Goal: Book appointment/travel/reservation

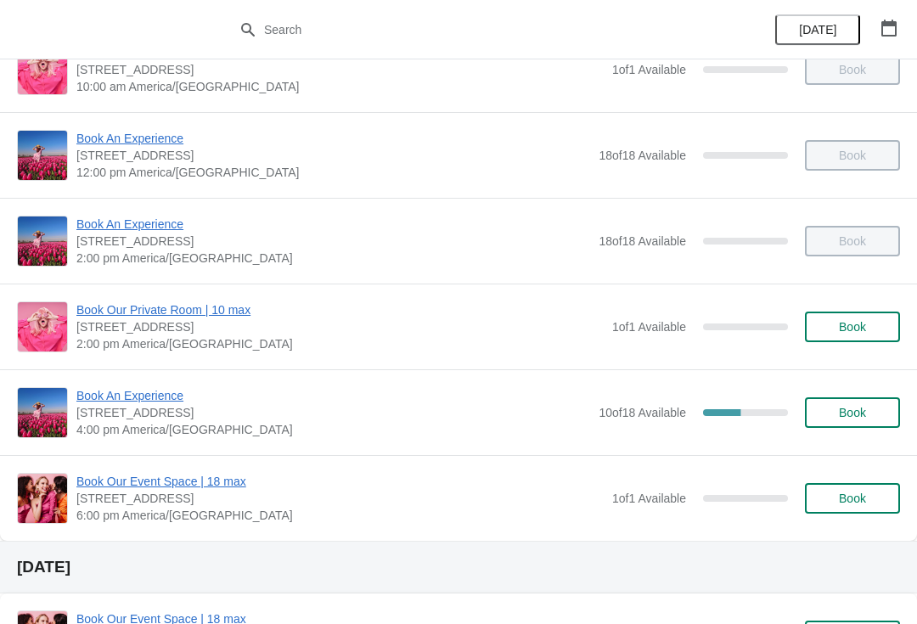
scroll to position [288, 0]
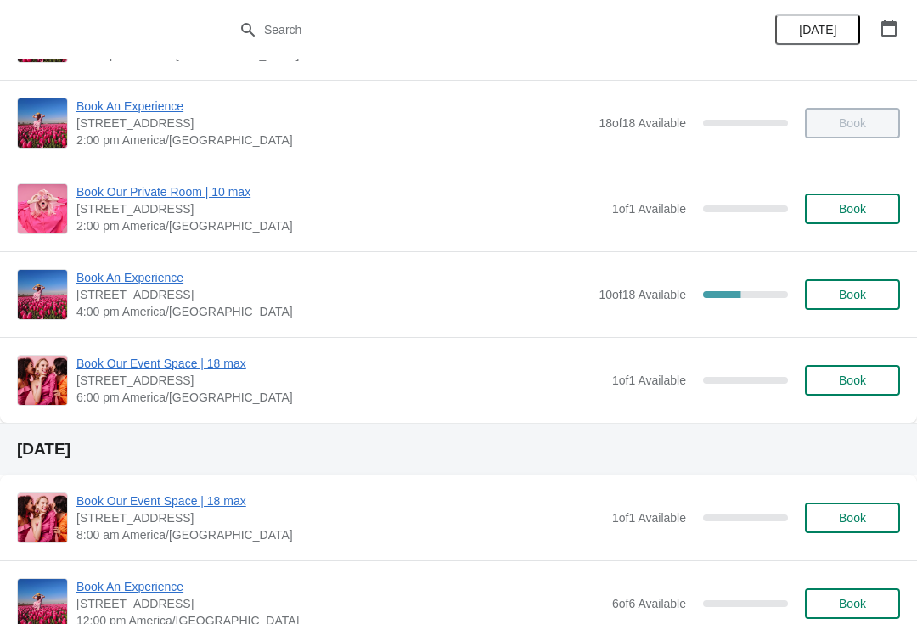
scroll to position [327, 0]
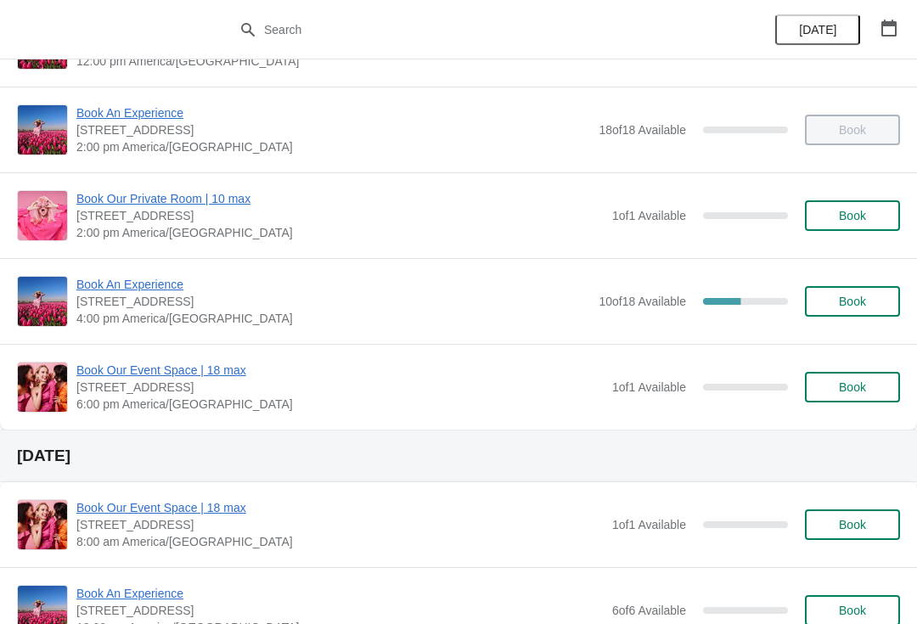
click at [149, 281] on span "Book An Experience" at bounding box center [333, 284] width 514 height 17
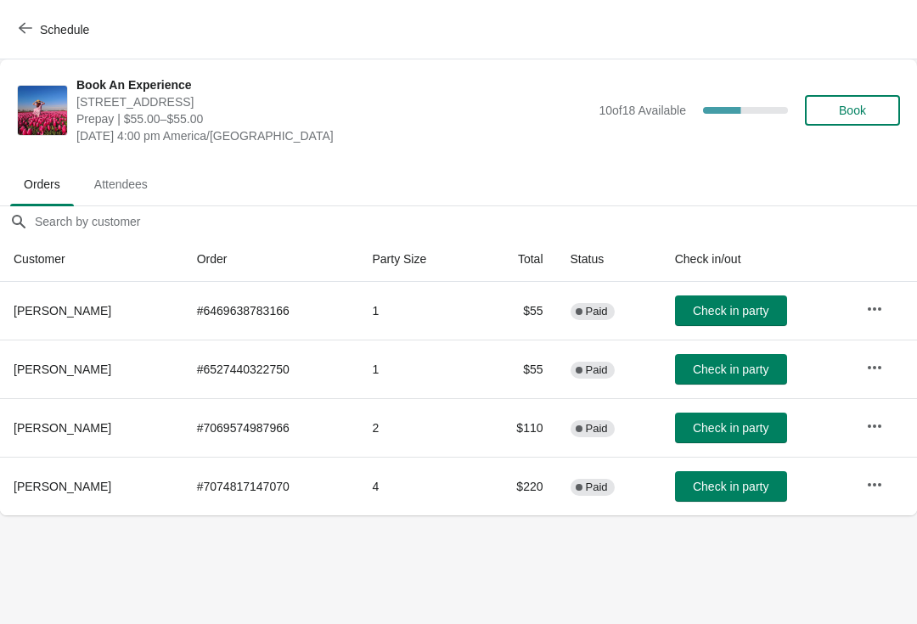
click at [863, 110] on span "Book" at bounding box center [852, 111] width 27 height 14
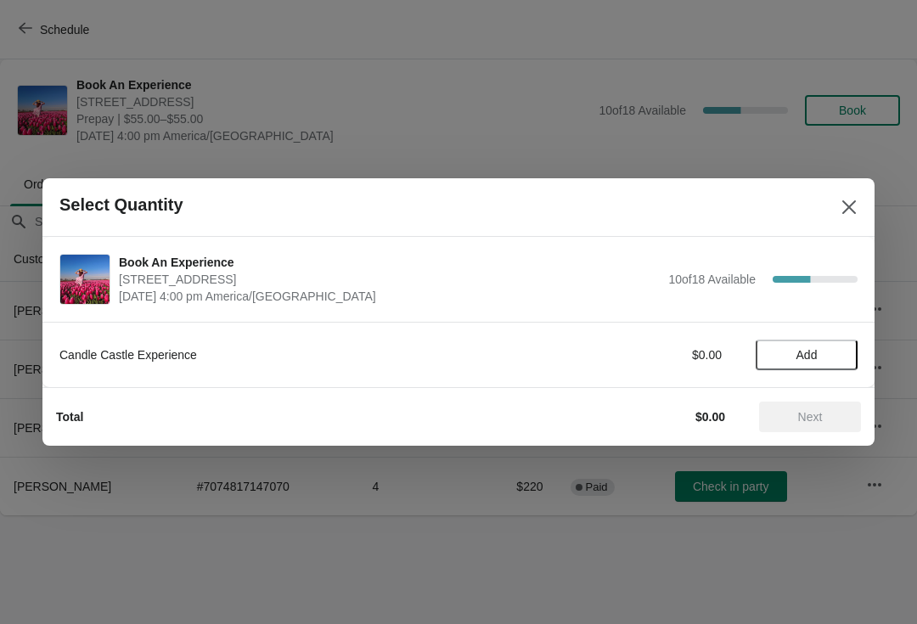
click at [816, 351] on span "Add" at bounding box center [806, 355] width 21 height 14
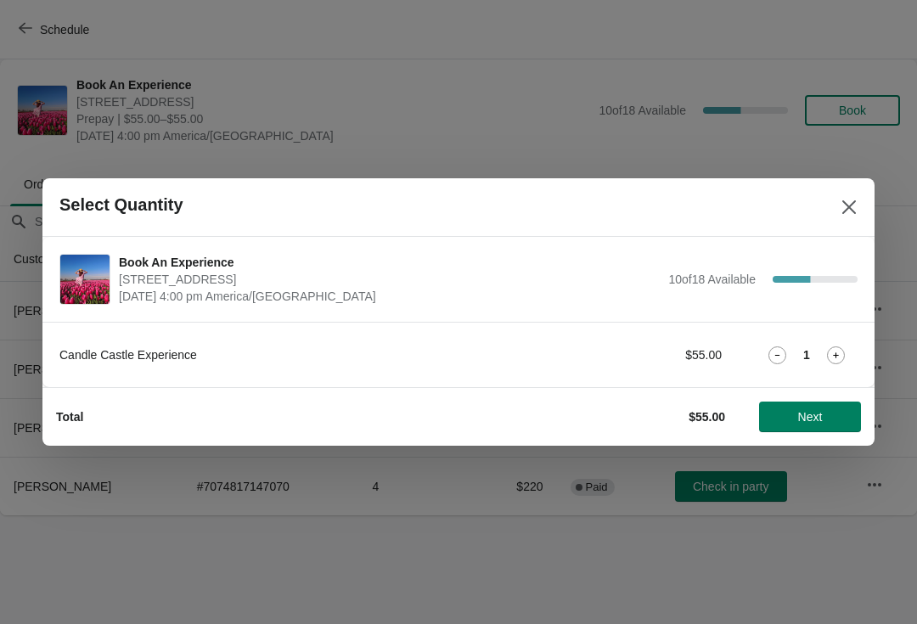
click at [831, 347] on icon at bounding box center [836, 355] width 18 height 18
click at [834, 353] on icon at bounding box center [836, 355] width 18 height 18
click at [829, 412] on span "Next" at bounding box center [810, 417] width 75 height 14
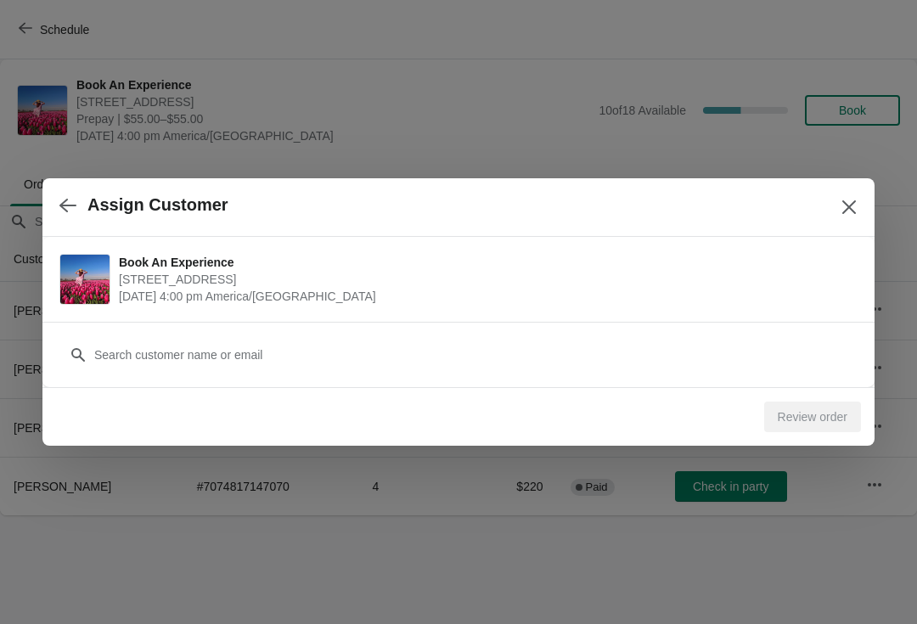
click at [845, 203] on icon "Close" at bounding box center [849, 207] width 14 height 14
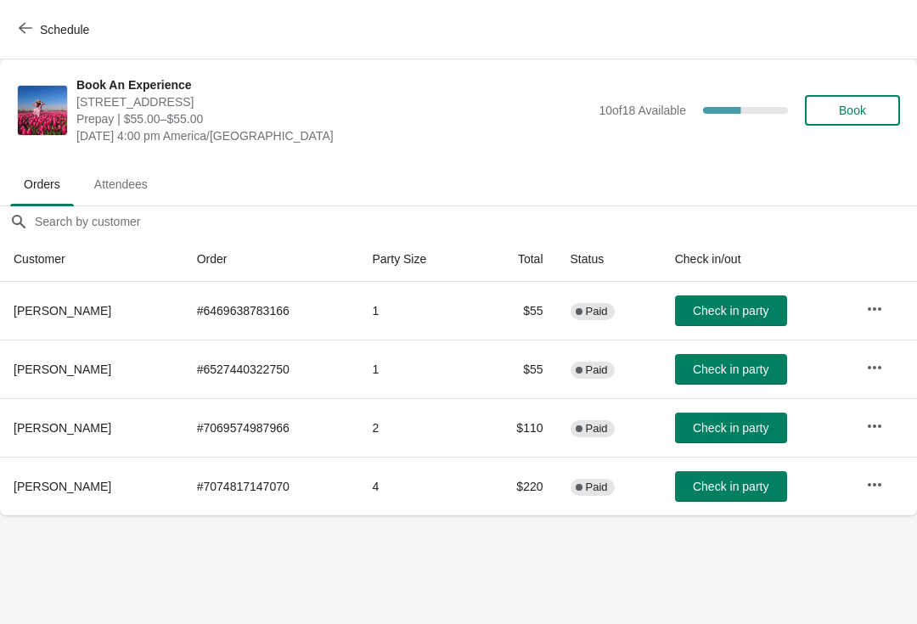
click at [59, 19] on button "Schedule" at bounding box center [55, 29] width 94 height 31
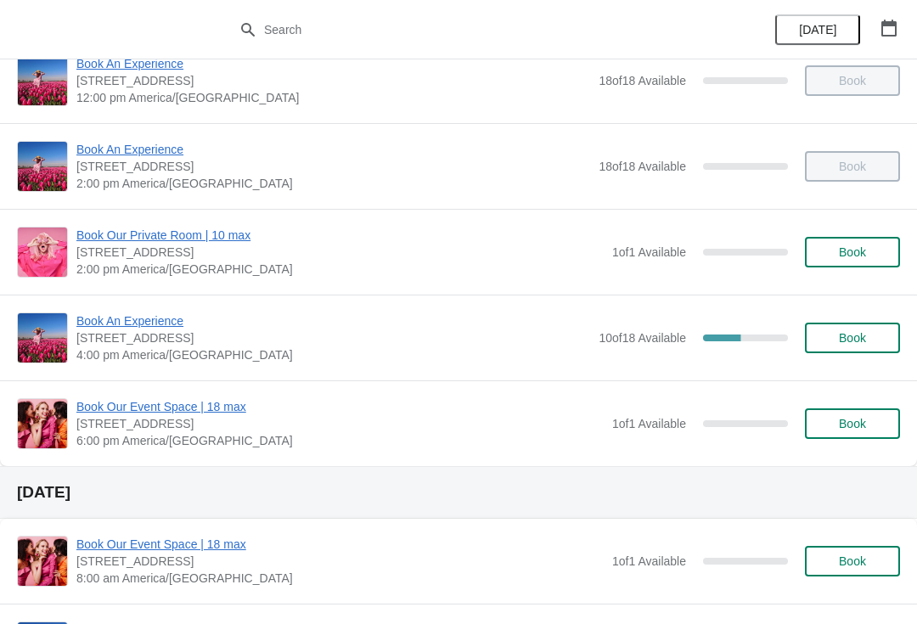
scroll to position [301, 0]
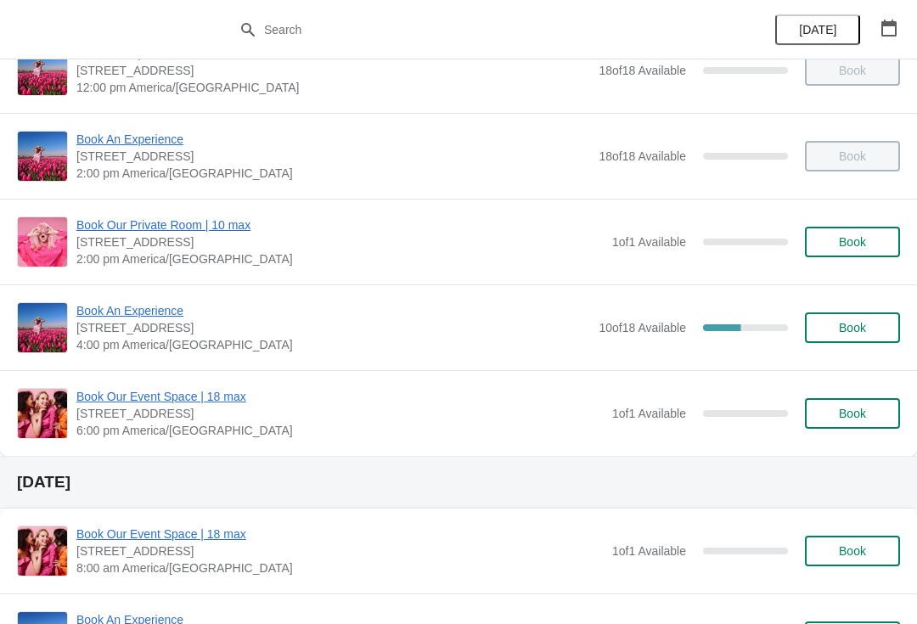
click at [139, 306] on span "Book An Experience" at bounding box center [333, 310] width 514 height 17
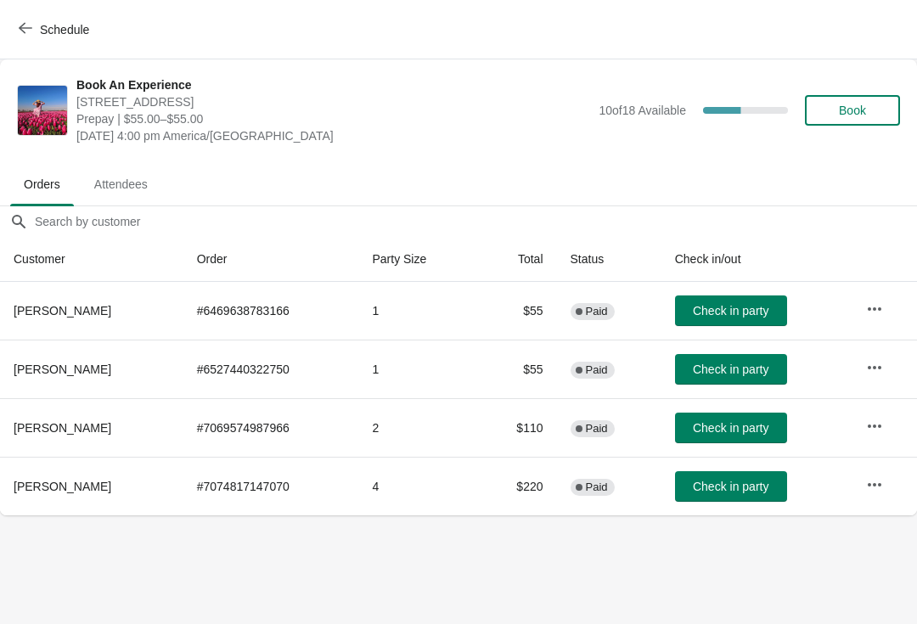
click at [859, 110] on span "Book" at bounding box center [852, 111] width 27 height 14
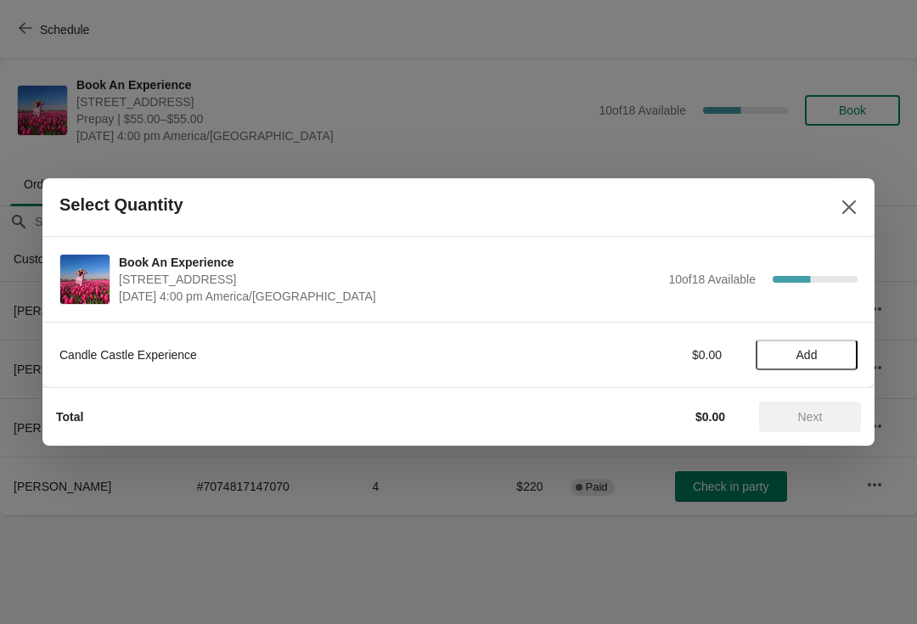
click at [820, 361] on span "Add" at bounding box center [806, 355] width 71 height 14
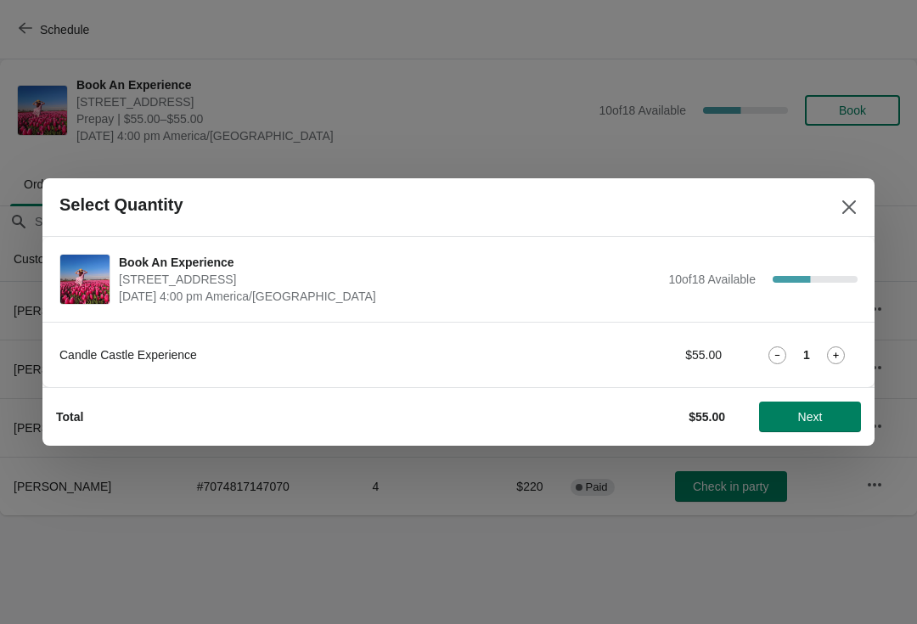
click at [836, 349] on icon at bounding box center [836, 355] width 18 height 18
click at [837, 347] on icon at bounding box center [836, 355] width 18 height 18
click at [824, 413] on span "Next" at bounding box center [810, 417] width 75 height 14
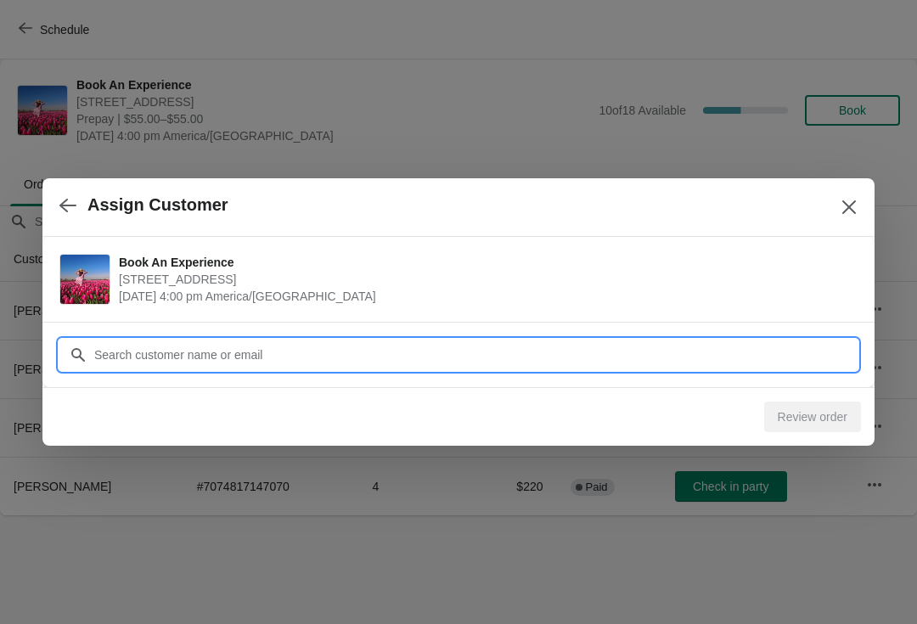
click at [351, 351] on input "Customer" at bounding box center [475, 355] width 764 height 31
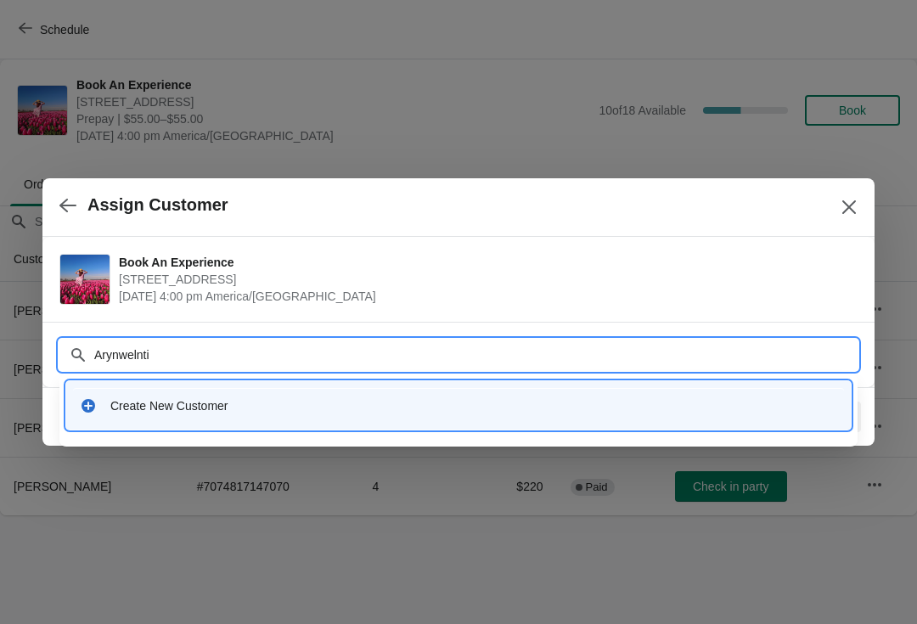
type input "Arynwelntiz"
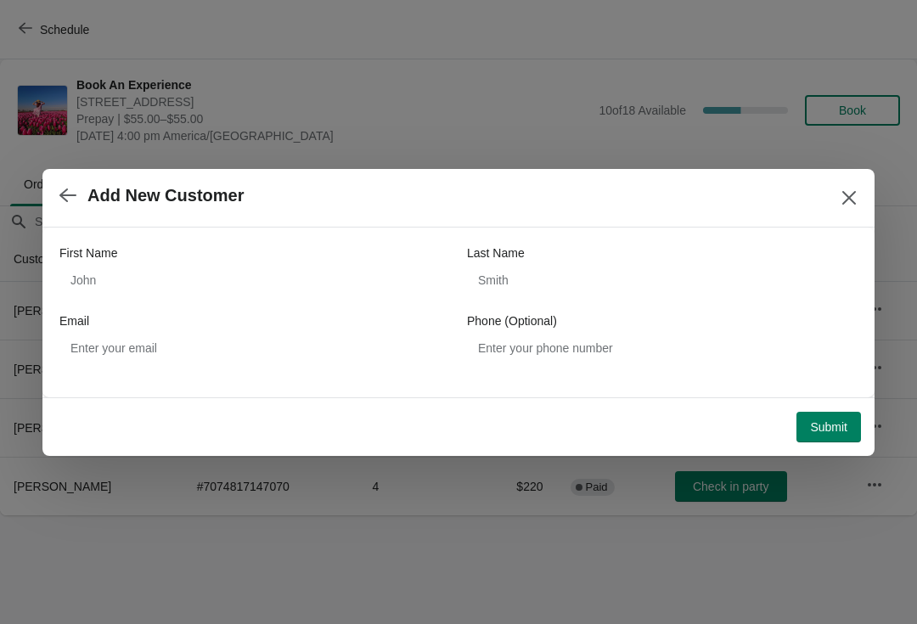
click at [811, 427] on span "Submit" at bounding box center [828, 427] width 37 height 14
click at [851, 190] on icon "Close" at bounding box center [849, 197] width 17 height 17
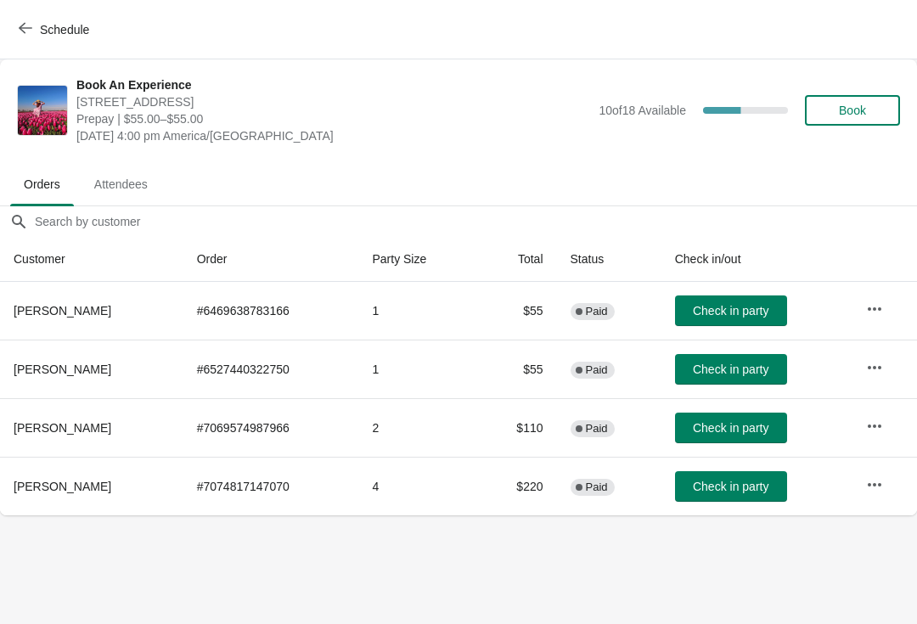
click at [852, 120] on button "Book" at bounding box center [852, 110] width 95 height 31
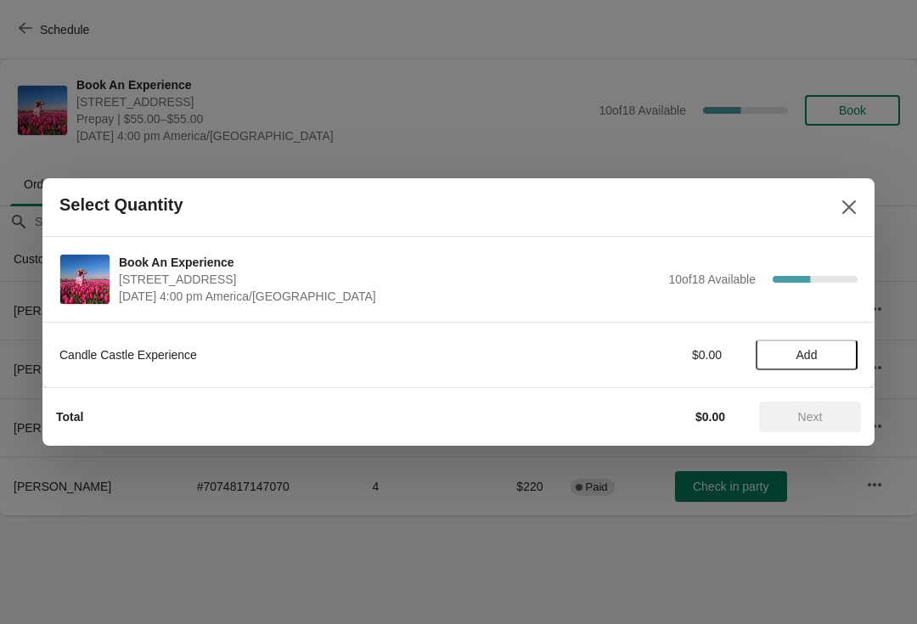
click at [842, 200] on icon "Close" at bounding box center [849, 207] width 17 height 17
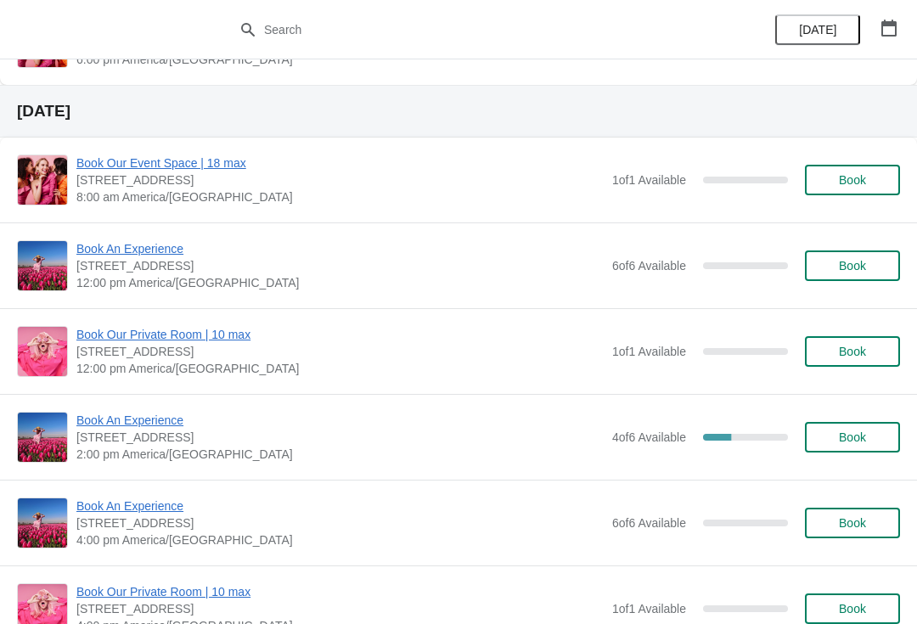
scroll to position [670, 0]
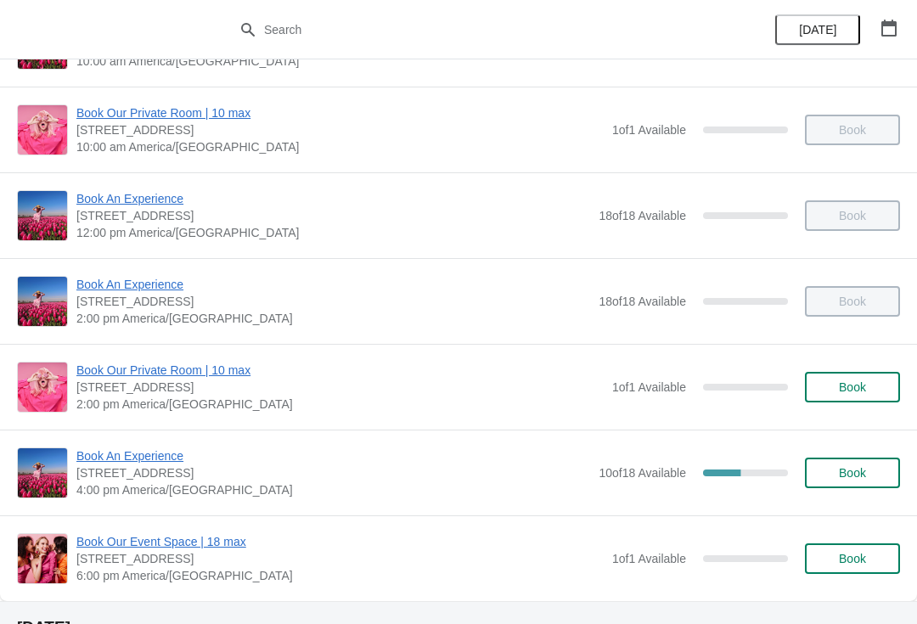
scroll to position [263, 0]
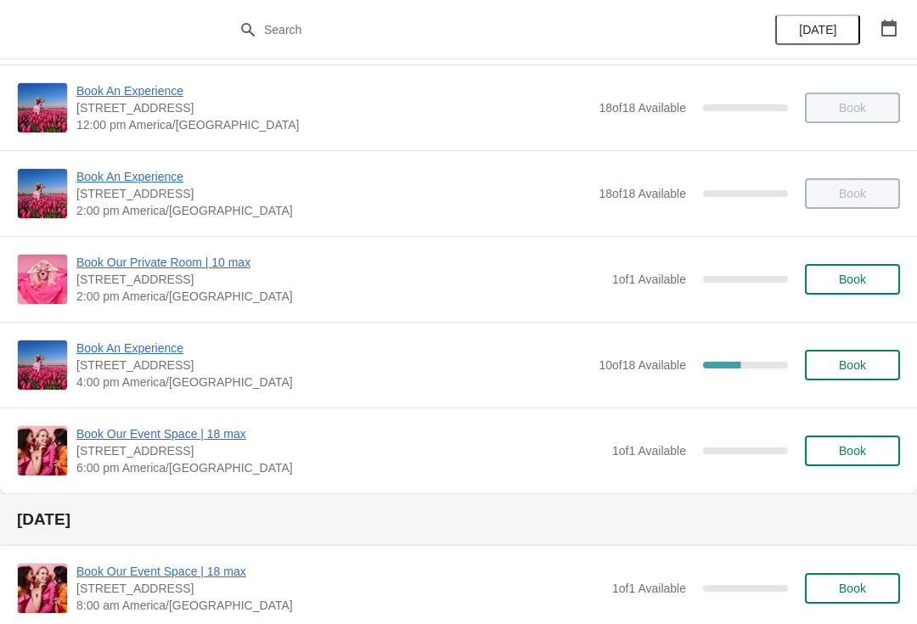
click at [147, 352] on span "Book An Experience" at bounding box center [333, 348] width 514 height 17
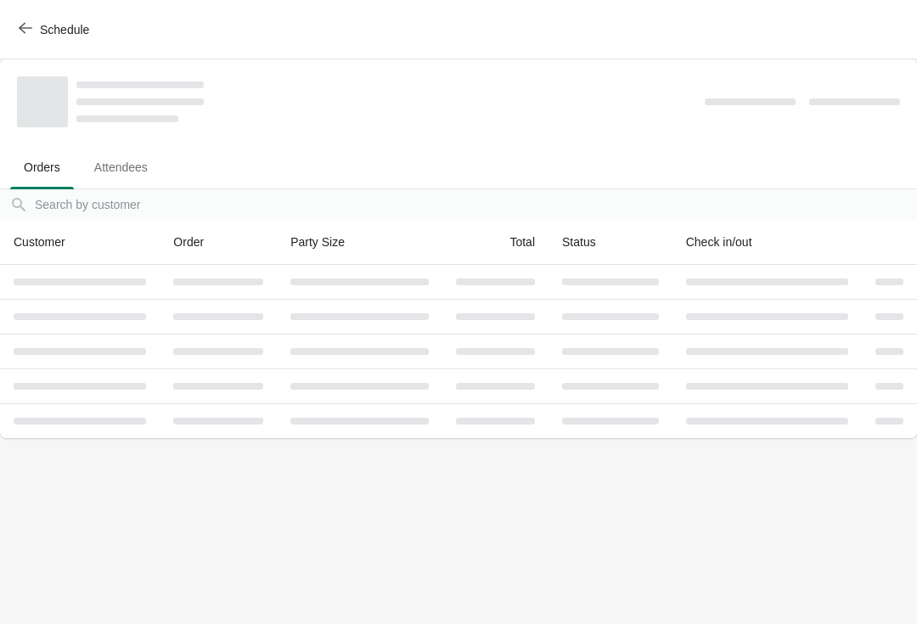
scroll to position [0, 0]
